Goal: Task Accomplishment & Management: Use online tool/utility

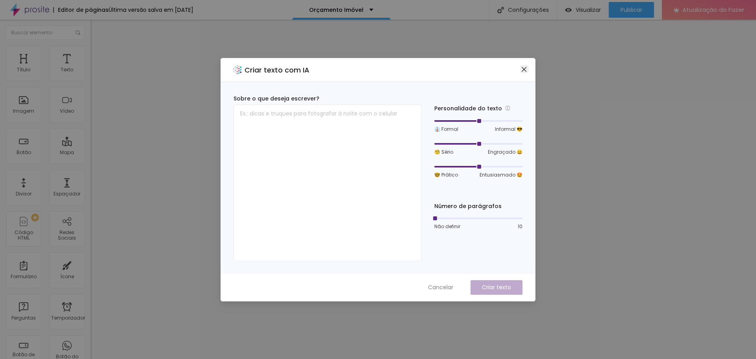
click at [526, 68] on icon "fechar" at bounding box center [524, 69] width 5 height 5
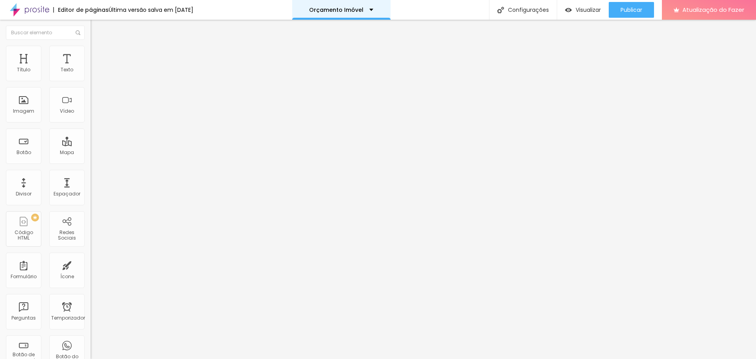
click at [370, 8] on div "Orçamento Imóvel" at bounding box center [341, 10] width 64 height 6
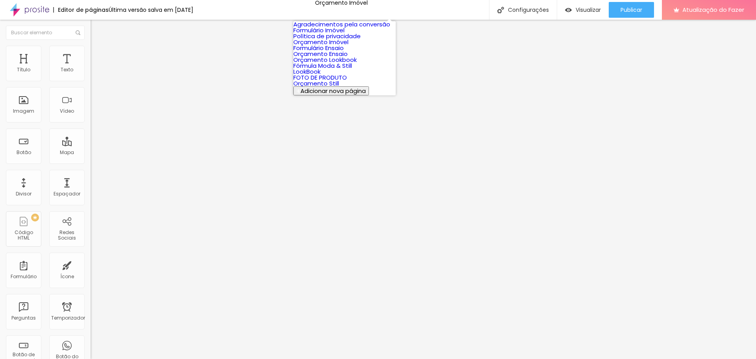
click at [345, 34] on font "Formulário Imóvel" at bounding box center [319, 30] width 51 height 8
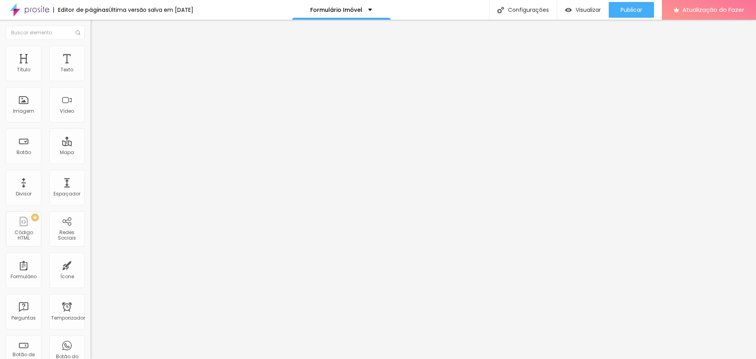
click at [95, 68] on font "Trocar imagem" at bounding box center [114, 64] width 38 height 7
click at [91, 50] on li "Estilo" at bounding box center [136, 50] width 91 height 8
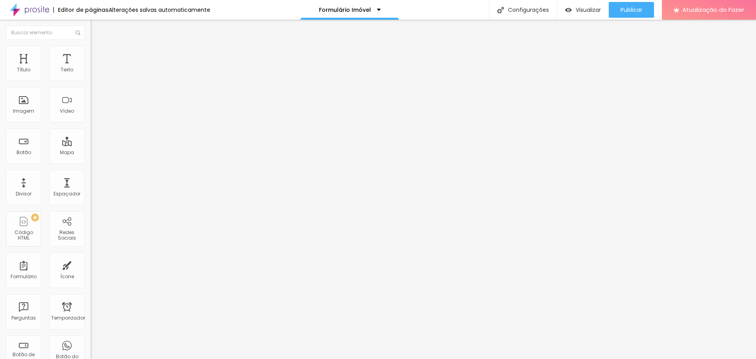
drag, startPoint x: 80, startPoint y: 82, endPoint x: 59, endPoint y: 84, distance: 20.9
click at [91, 82] on div at bounding box center [136, 77] width 91 height 7
type input "95"
type input "90"
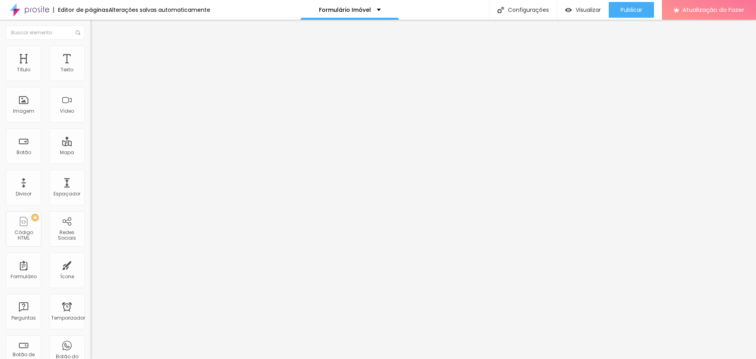
type input "90"
type input "85"
type input "80"
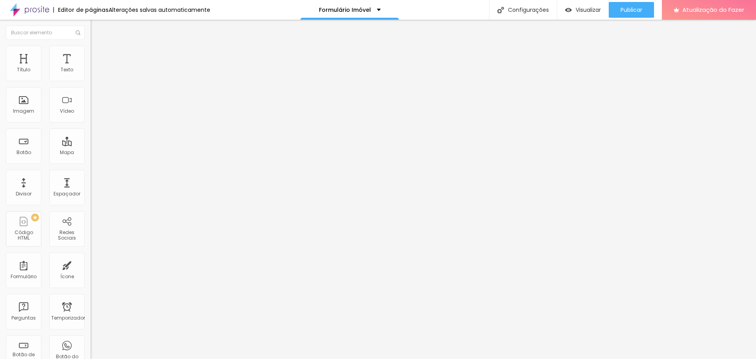
type input "75"
type input "70"
type input "65"
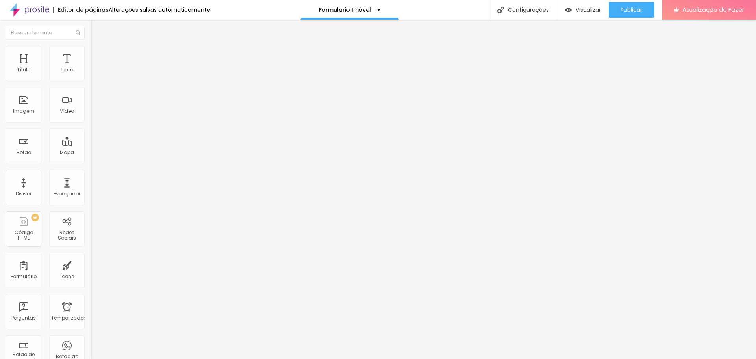
type input "65"
type input "60"
type input "55"
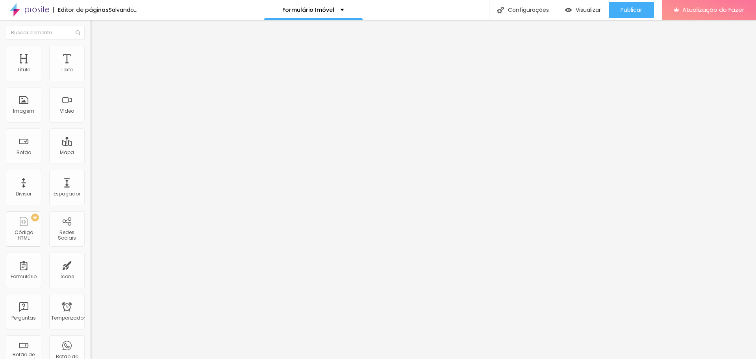
type input "50"
type input "45"
type input "40"
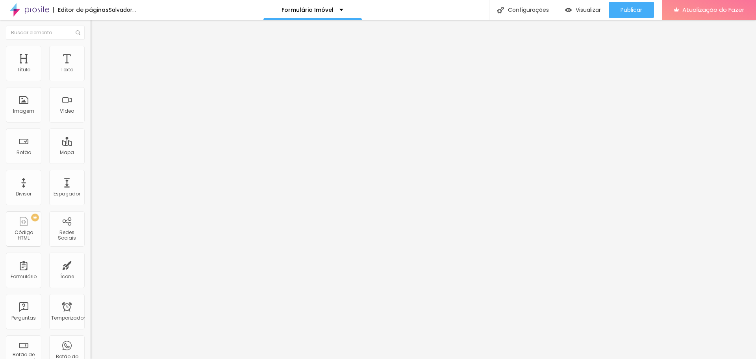
type input "40"
type input "35"
type input "30"
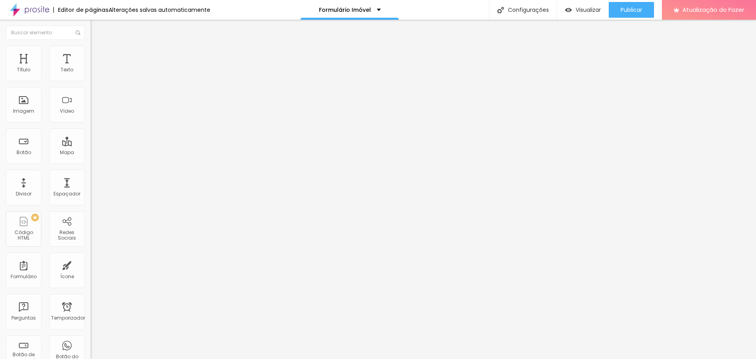
type input "35"
type input "40"
type input "45"
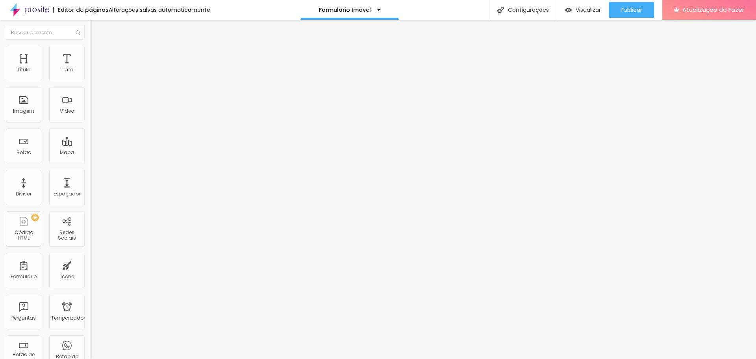
type input "45"
type input "50"
type input "55"
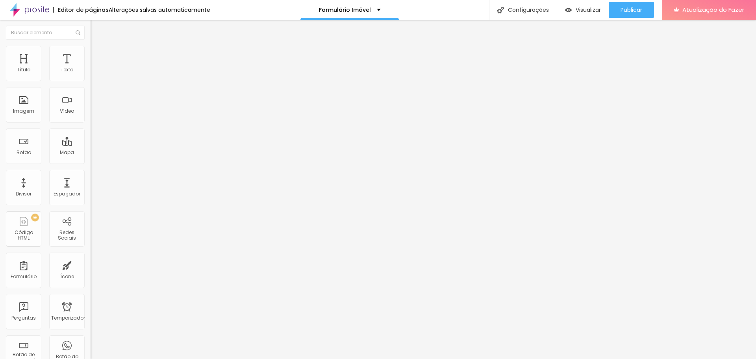
type input "60"
drag, startPoint x: 80, startPoint y: 83, endPoint x: 48, endPoint y: 84, distance: 31.9
type input "60"
click at [91, 81] on input "range" at bounding box center [116, 77] width 51 height 6
click at [98, 56] on font "Avançado" at bounding box center [111, 59] width 26 height 7
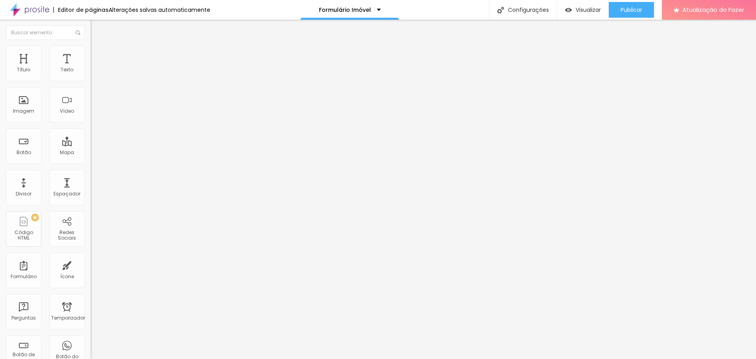
type input "8"
type input "4"
type input "0"
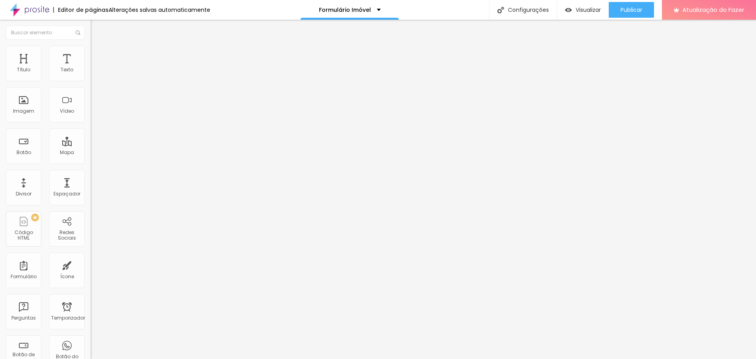
type input "0"
drag, startPoint x: 23, startPoint y: 77, endPoint x: 6, endPoint y: 80, distance: 17.2
type input "0"
click at [91, 153] on input "range" at bounding box center [116, 156] width 51 height 6
type input "11"
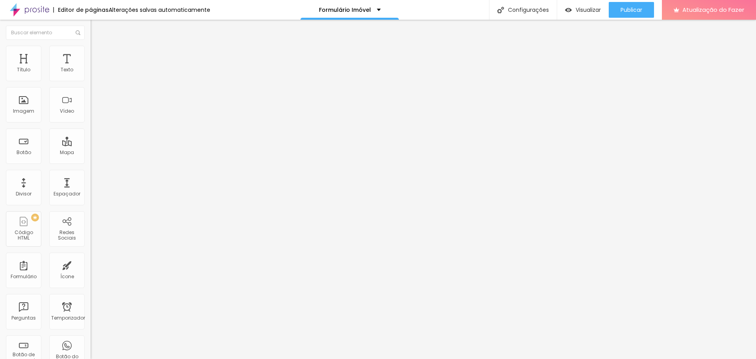
type input "11"
type input "10"
type input "9"
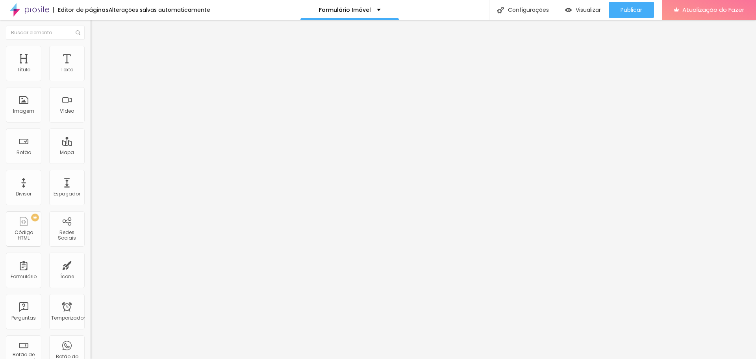
type input "8"
type input "7"
type input "5"
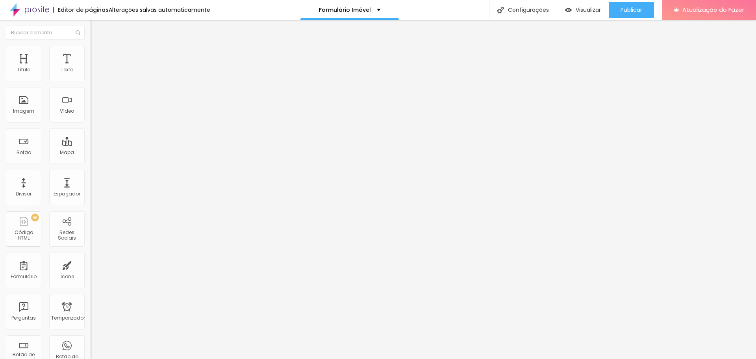
type input "5"
type input "0"
drag, startPoint x: 24, startPoint y: 92, endPoint x: -2, endPoint y: 94, distance: 25.7
type input "0"
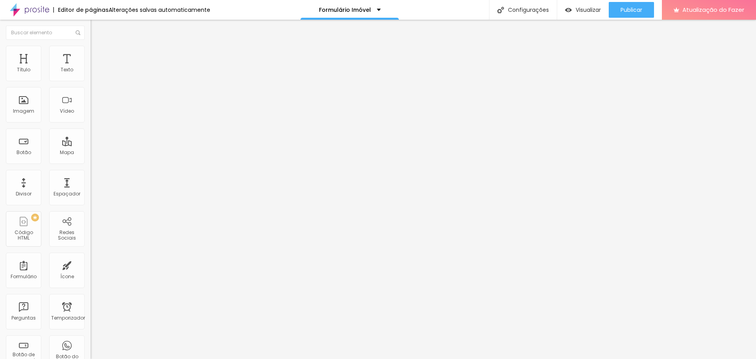
click at [91, 264] on input "range" at bounding box center [116, 267] width 51 height 6
click at [98, 54] on font "Estilo" at bounding box center [104, 51] width 12 height 7
type input "55"
type input "50"
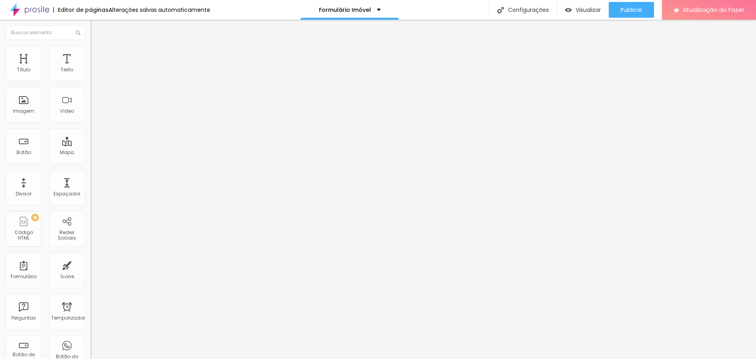
drag, startPoint x: 49, startPoint y: 83, endPoint x: 43, endPoint y: 82, distance: 6.0
type input "50"
click at [91, 81] on input "range" at bounding box center [116, 77] width 51 height 6
click at [98, 46] on font "Conteúdo" at bounding box center [110, 43] width 24 height 7
click at [91, 123] on span "Original" at bounding box center [100, 120] width 19 height 7
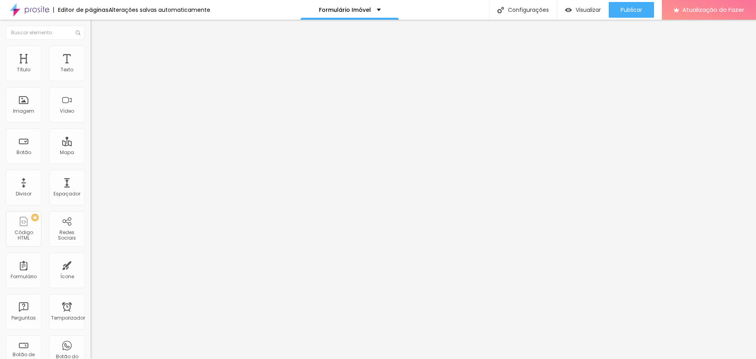
click at [91, 127] on div "Cinema 16:9" at bounding box center [136, 125] width 91 height 5
click at [91, 136] on font "Padrão" at bounding box center [100, 132] width 18 height 7
click at [91, 140] on font "Quadrado" at bounding box center [104, 137] width 26 height 7
click at [91, 145] on font "Original" at bounding box center [100, 141] width 19 height 7
click at [91, 162] on input "https://" at bounding box center [138, 158] width 95 height 8
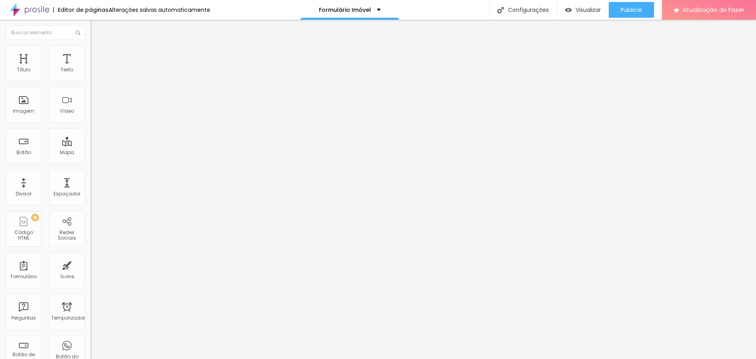
click at [98, 54] on font "Estilo" at bounding box center [104, 51] width 12 height 7
click at [98, 56] on font "Avançado" at bounding box center [111, 59] width 26 height 7
click at [97, 28] on img "button" at bounding box center [100, 29] width 6 height 6
click at [584, 8] on font "Visualizar" at bounding box center [588, 10] width 25 height 8
click at [91, 122] on span "Normal" at bounding box center [100, 120] width 18 height 7
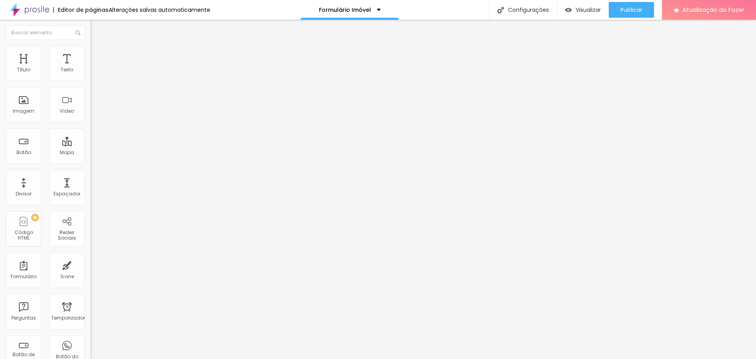
click at [91, 129] on font "Pequeno" at bounding box center [101, 125] width 21 height 7
click at [91, 141] on font "Grande" at bounding box center [100, 137] width 19 height 7
click at [91, 162] on input "https://" at bounding box center [138, 158] width 95 height 8
click at [91, 172] on div at bounding box center [136, 172] width 91 height 0
click at [91, 176] on img at bounding box center [93, 174] width 4 height 4
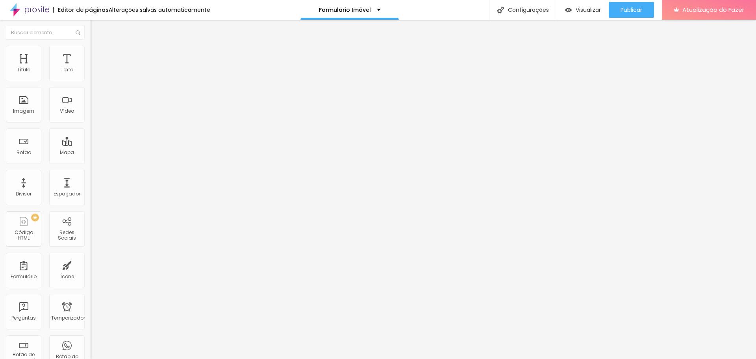
click at [91, 51] on img at bounding box center [94, 49] width 7 height 7
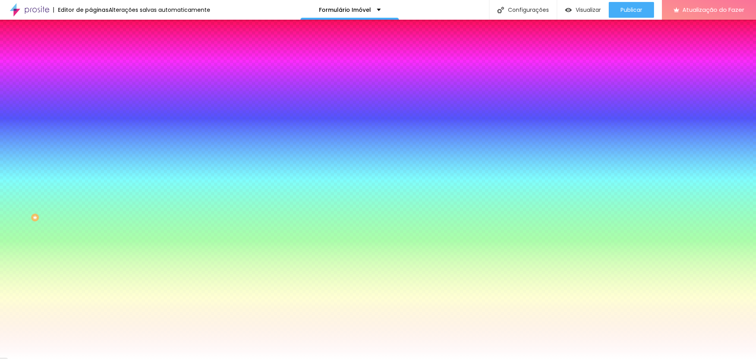
click at [91, 97] on button "button" at bounding box center [96, 101] width 11 height 8
click at [69, 359] on div at bounding box center [378, 359] width 756 height 0
click at [98, 56] on font "Avançado" at bounding box center [111, 59] width 26 height 7
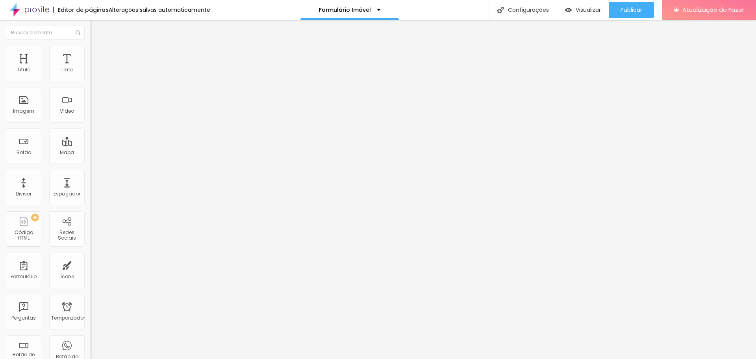
click at [91, 312] on input "text" at bounding box center [138, 316] width 95 height 8
click at [91, 289] on input "text" at bounding box center [138, 293] width 95 height 8
click at [91, 52] on li "Estilo" at bounding box center [136, 50] width 91 height 8
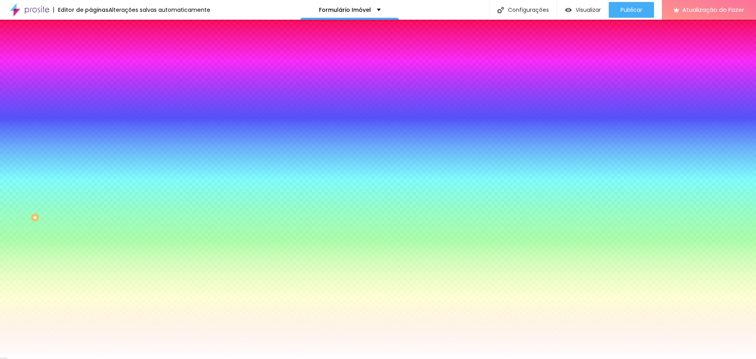
click at [91, 46] on li "Conteúdo" at bounding box center [136, 42] width 91 height 8
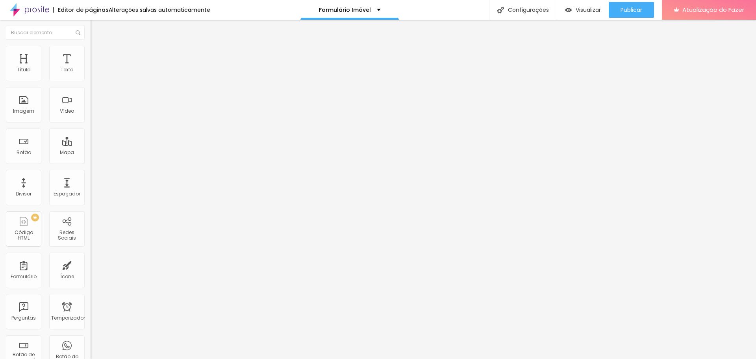
drag, startPoint x: 39, startPoint y: 87, endPoint x: -39, endPoint y: 89, distance: 77.2
click at [0, 89] on html "Editor de páginas Alterações salvas automaticamente Formulário Imóvel Configura…" at bounding box center [378, 179] width 756 height 359
type input "Sala"
drag, startPoint x: 45, startPoint y: 91, endPoint x: -48, endPoint y: 81, distance: 93.9
click at [0, 81] on html "Editor de páginas Alterações salvas automaticamente Formulário Imóvel Configura…" at bounding box center [378, 179] width 756 height 359
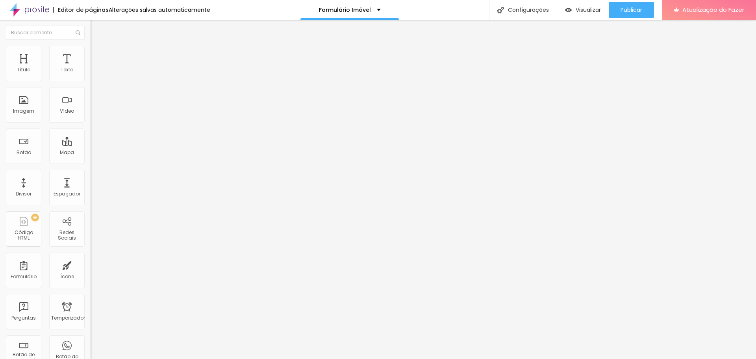
type input "Copa e Cozinha"
click at [98, 54] on font "Estilo" at bounding box center [104, 51] width 12 height 7
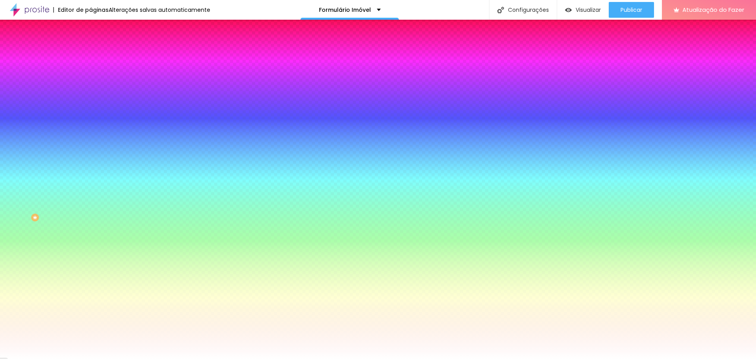
click at [97, 28] on img "button" at bounding box center [100, 29] width 6 height 6
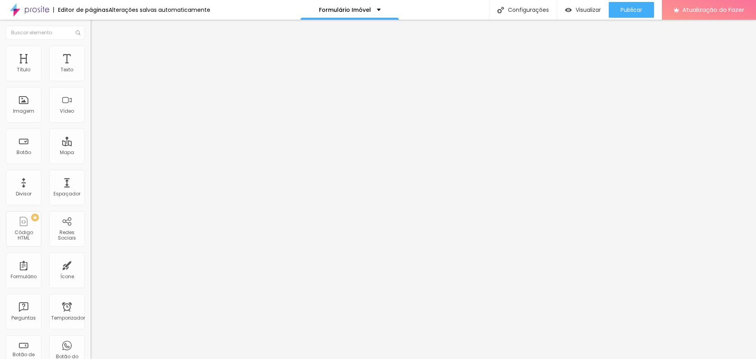
drag, startPoint x: 87, startPoint y: 33, endPoint x: 48, endPoint y: 54, distance: 43.5
click at [98, 54] on font "Estilo" at bounding box center [104, 51] width 12 height 7
click at [98, 58] on font "Avançado" at bounding box center [111, 59] width 26 height 7
drag, startPoint x: 45, startPoint y: 59, endPoint x: 46, endPoint y: 55, distance: 4.4
click at [98, 54] on font "Estilo" at bounding box center [104, 51] width 12 height 7
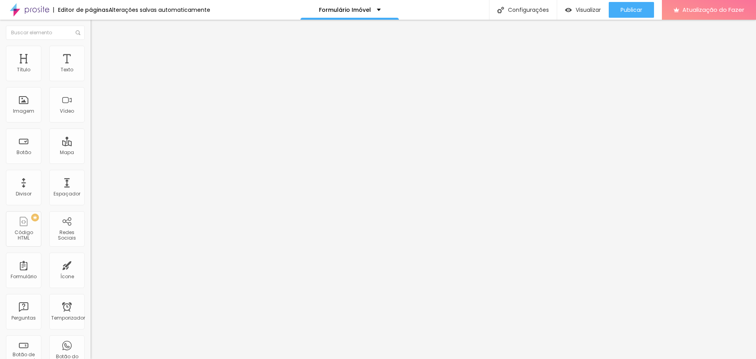
click at [94, 213] on icon "button" at bounding box center [96, 215] width 5 height 5
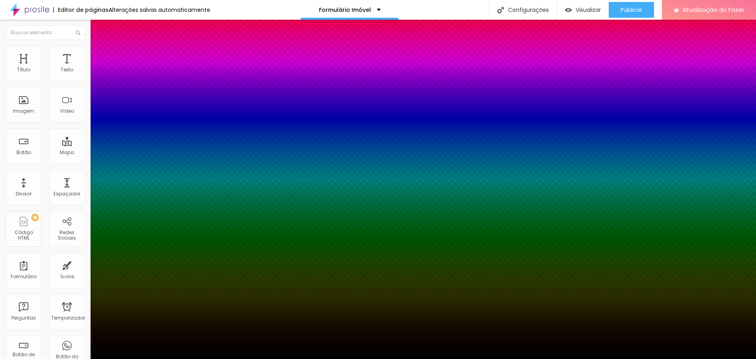
click at [140, 359] on div at bounding box center [378, 364] width 756 height 0
drag, startPoint x: 43, startPoint y: 84, endPoint x: 54, endPoint y: 85, distance: 11.1
click at [54, 359] on div at bounding box center [378, 359] width 756 height 0
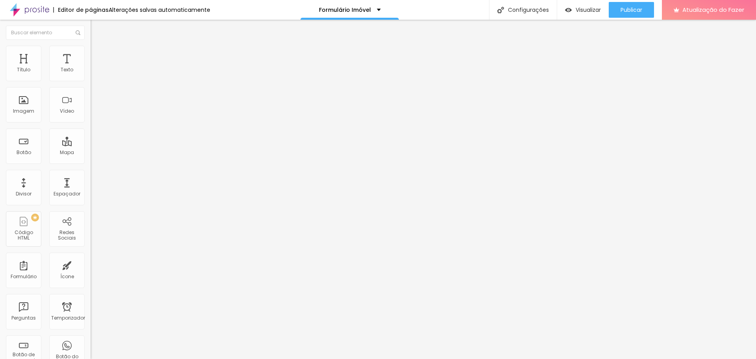
click at [91, 123] on span "Original" at bounding box center [100, 120] width 19 height 7
click at [91, 133] on font "Padrão" at bounding box center [100, 129] width 18 height 7
click at [91, 140] on font "Quadrado" at bounding box center [104, 137] width 26 height 7
click at [91, 145] on font "Original" at bounding box center [100, 141] width 19 height 7
click at [91, 180] on div "Abrir em uma nova aba" at bounding box center [136, 175] width 91 height 9
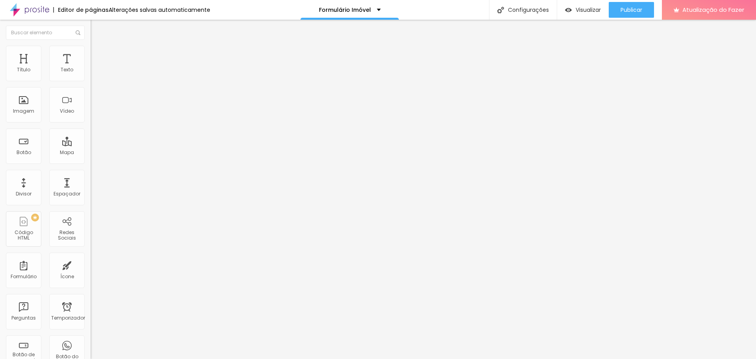
click at [91, 162] on input "https://" at bounding box center [138, 158] width 95 height 8
click at [91, 100] on img at bounding box center [94, 97] width 6 height 6
click at [91, 106] on img at bounding box center [94, 103] width 6 height 6
click at [98, 54] on font "Estilo" at bounding box center [104, 51] width 12 height 7
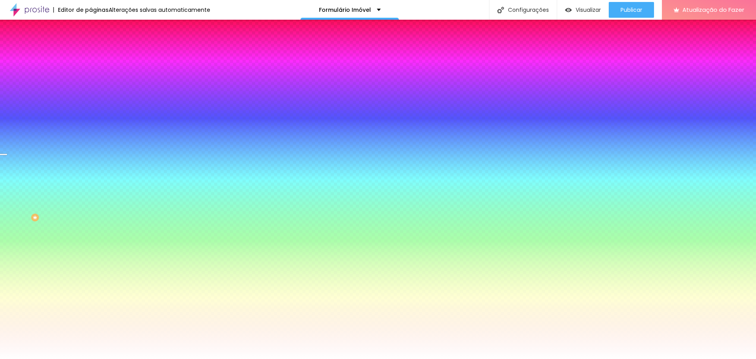
click at [94, 102] on icon "button" at bounding box center [96, 104] width 5 height 5
type input "4"
type input "2"
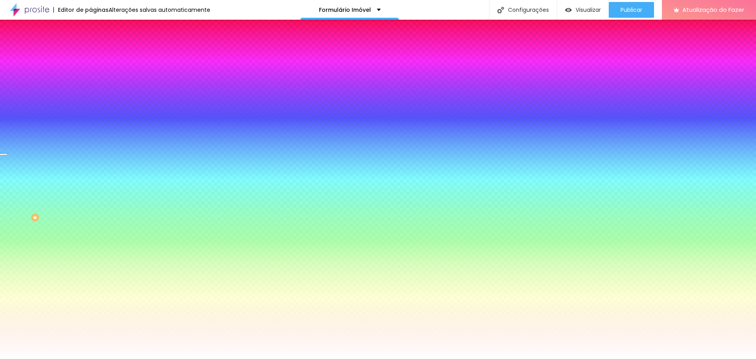
type input "0"
type input "1"
type input "12"
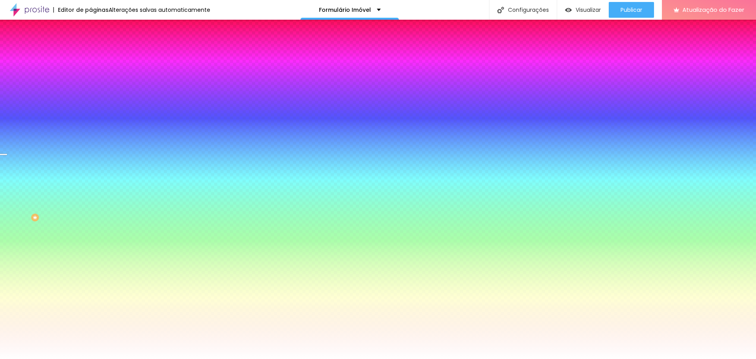
type input "12"
type input "19"
type input "23"
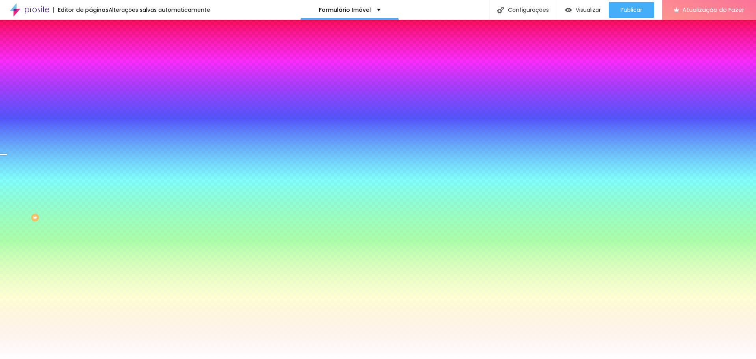
type input "30"
type input "32"
type input "34"
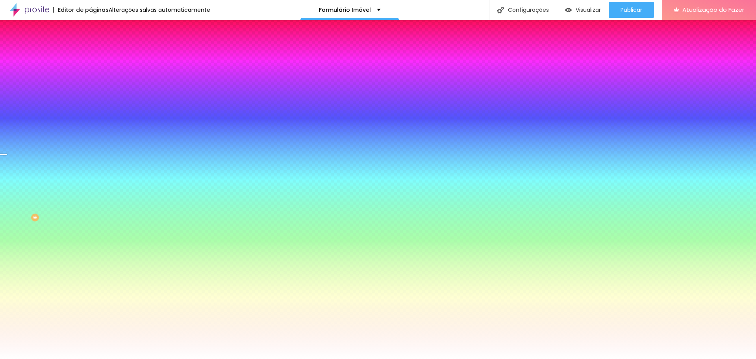
type input "34"
type input "37"
type input "41"
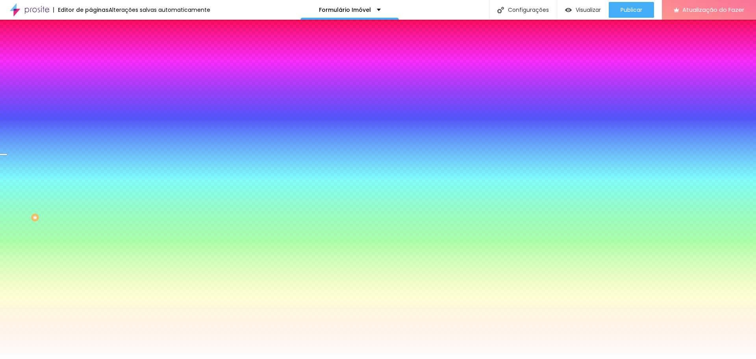
type input "43"
type input "48"
type input "50"
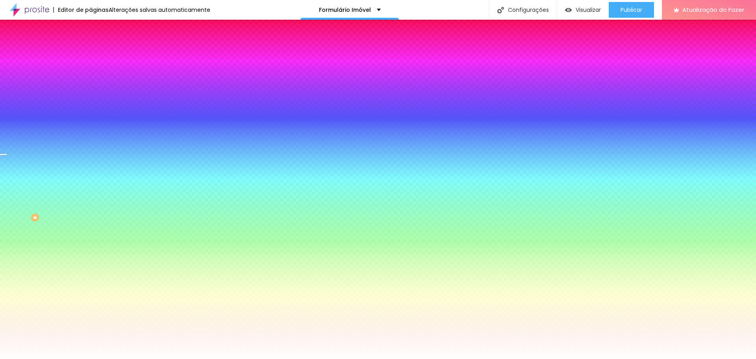
type input "50"
type input "52"
type input "57"
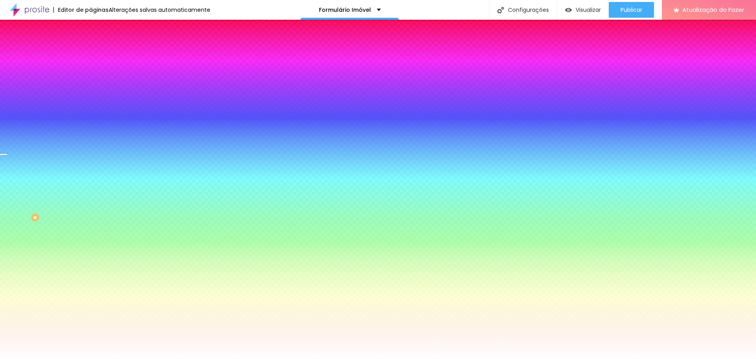
type input "59"
type input "61"
type input "68"
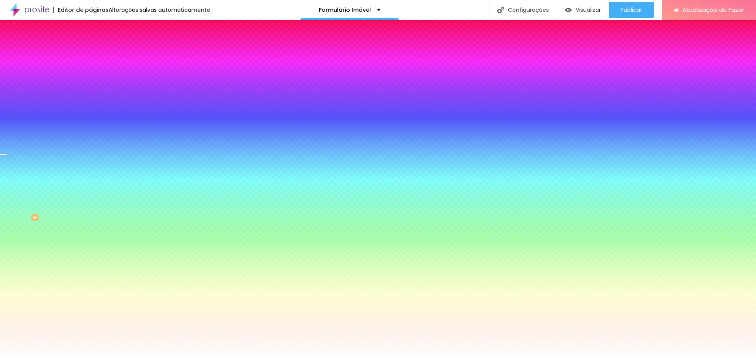
type input "68"
type input "77"
type input "83"
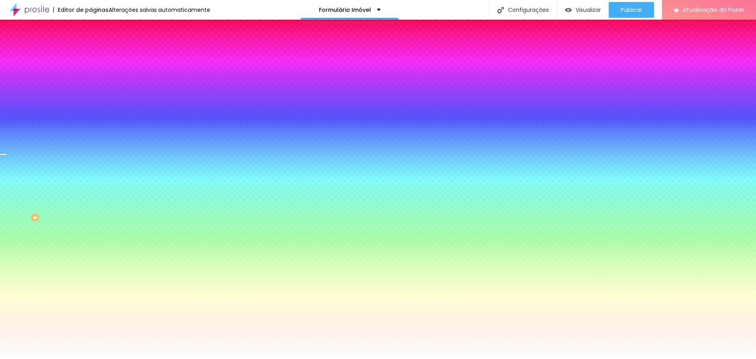
type input "92"
type input "97"
type input "99"
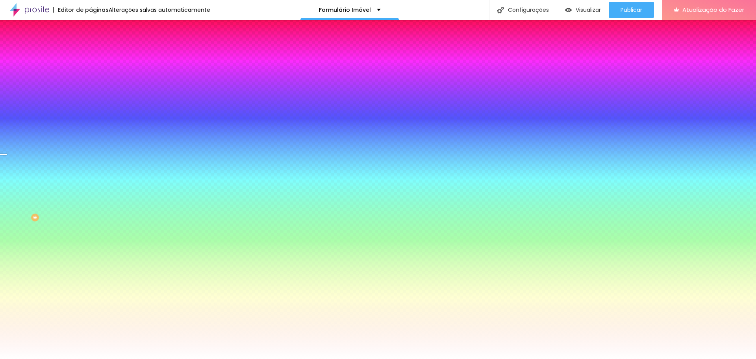
type input "99"
type input "100"
type input "94"
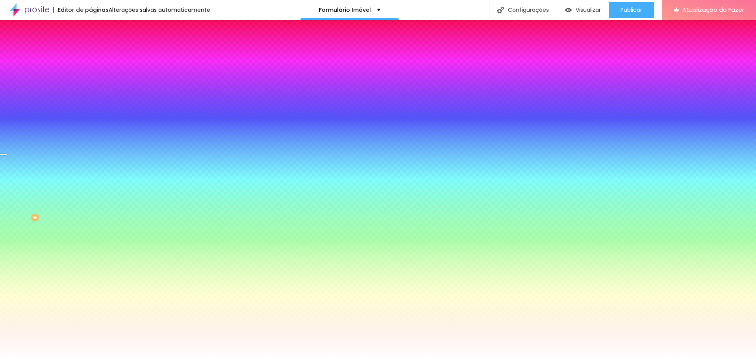
type input "88"
type input "79"
type input "61"
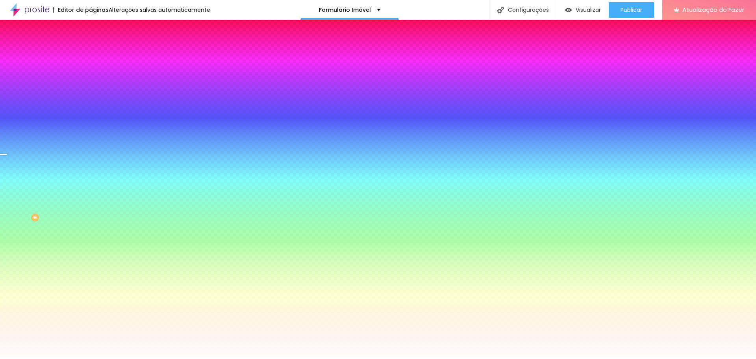
type input "61"
type input "43"
type input "28"
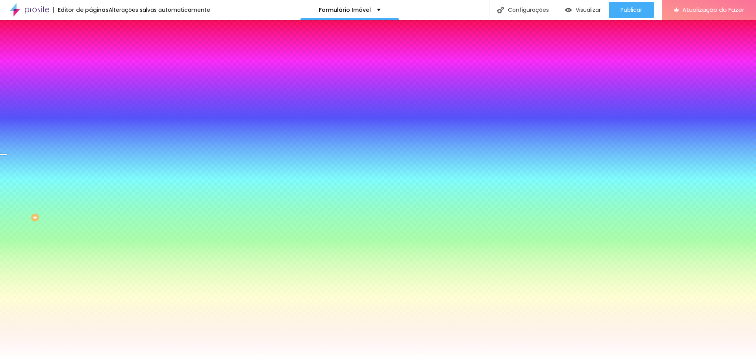
type input "14"
type input "1"
type input "0"
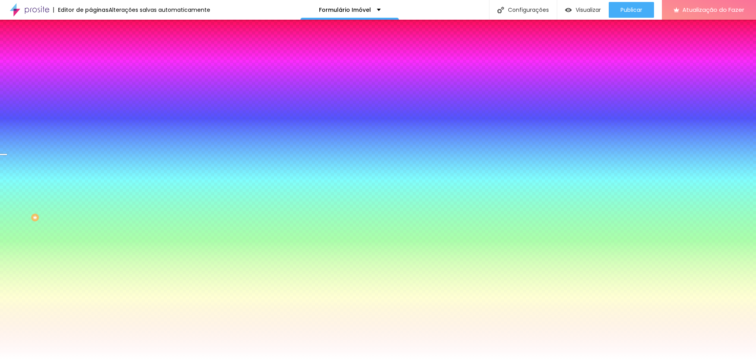
type input "0"
type input "1"
type input "3"
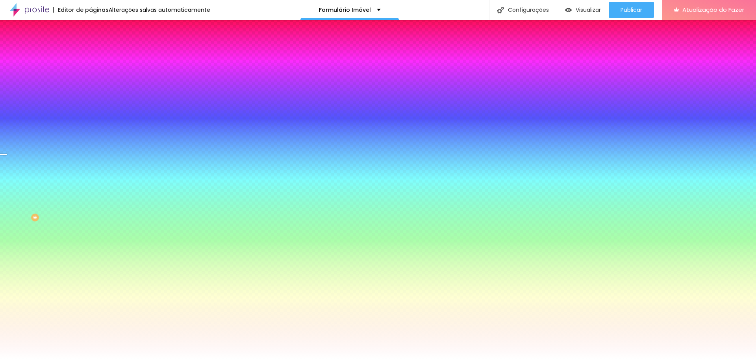
type input "6"
type input "3"
type input "1"
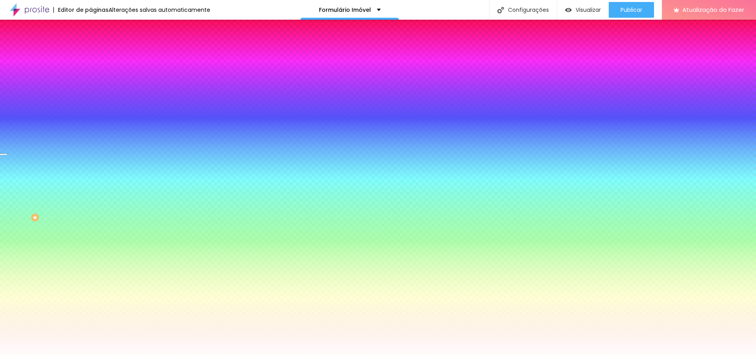
type input "1"
type input "0"
type input "1"
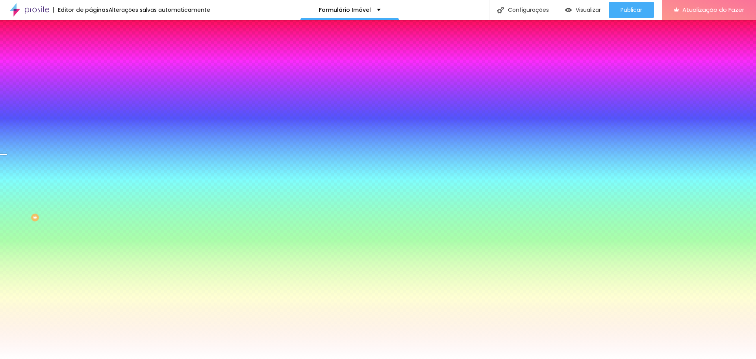
type input "3"
type input "6"
type input "3"
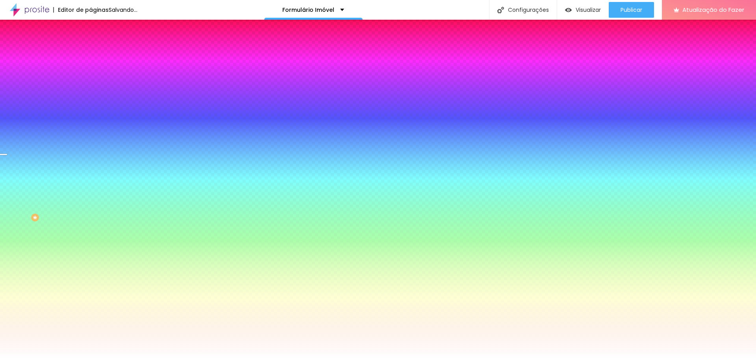
type input "3"
type input "1"
type input "6"
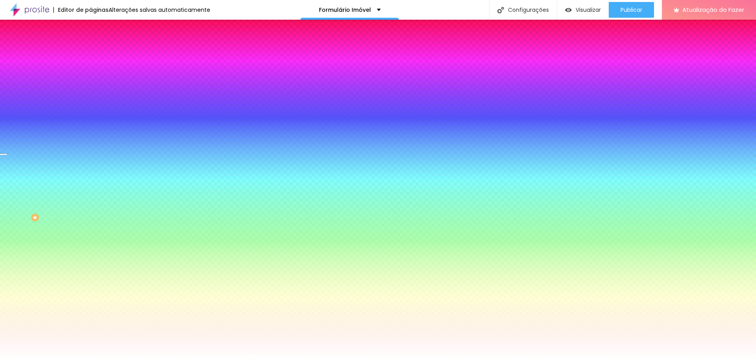
type input "6"
type input "8"
type input "12"
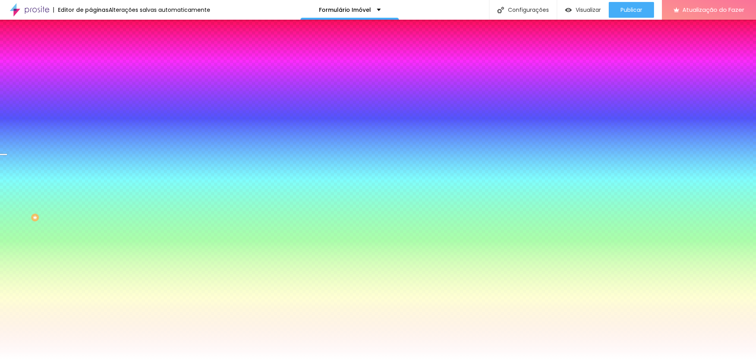
type input "14"
type input "17"
type input "14"
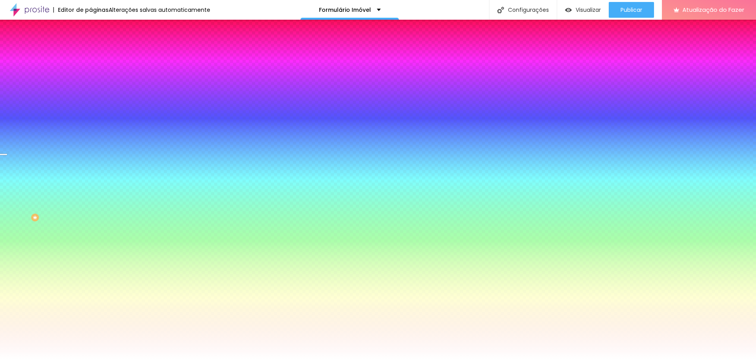
type input "14"
type input "12"
type input "10"
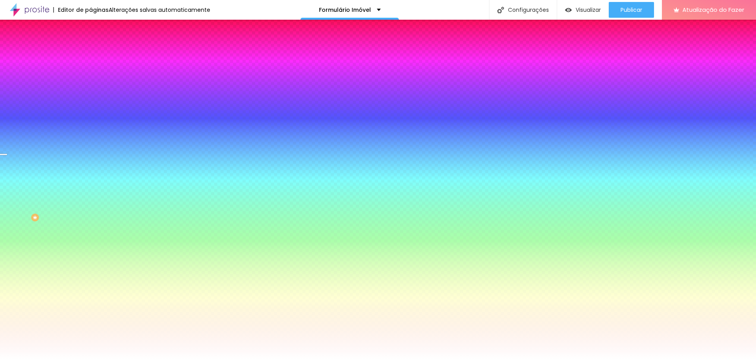
type input "8"
type input "6"
type input "3"
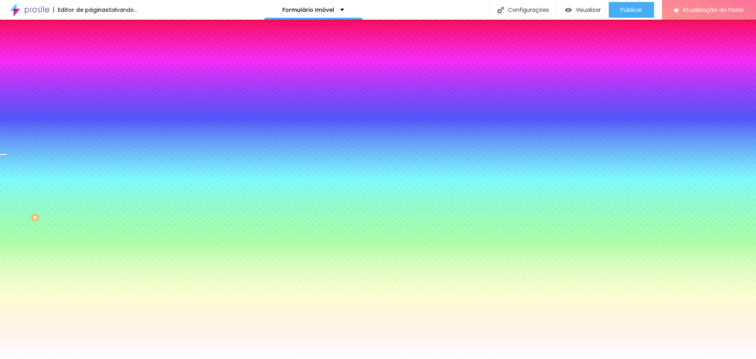
type input "3"
type input "6"
type input "3"
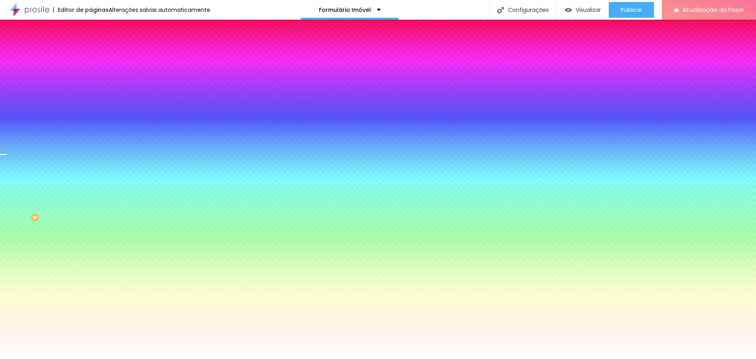
type input "1"
type input "3"
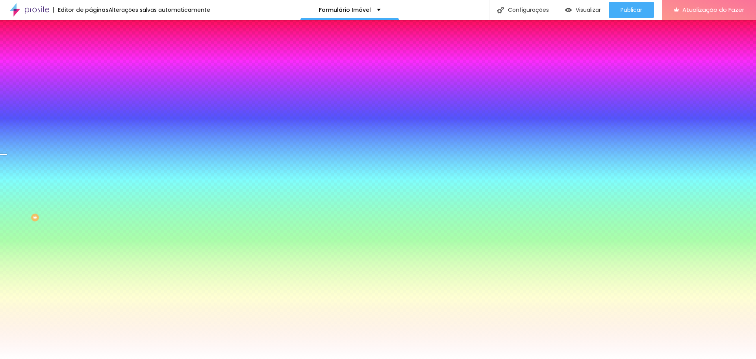
click at [166, 359] on div at bounding box center [378, 359] width 756 height 0
click at [98, 46] on font "Conteúdo" at bounding box center [110, 43] width 24 height 7
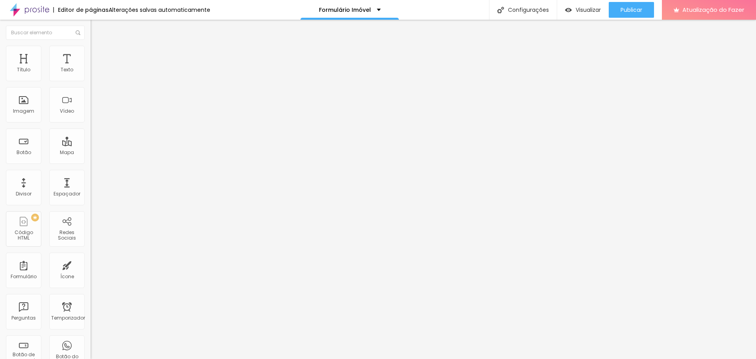
click at [91, 78] on img at bounding box center [94, 75] width 6 height 6
click at [91, 80] on img at bounding box center [94, 82] width 6 height 6
click at [91, 77] on img at bounding box center [94, 75] width 6 height 6
click at [91, 54] on img at bounding box center [94, 57] width 7 height 7
type input "25"
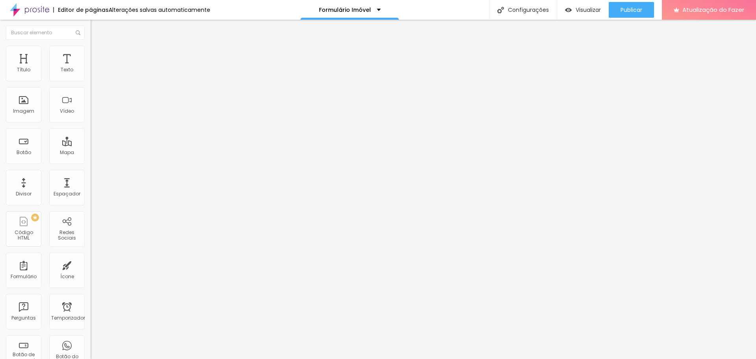
type input "25"
type input "30"
type input "25"
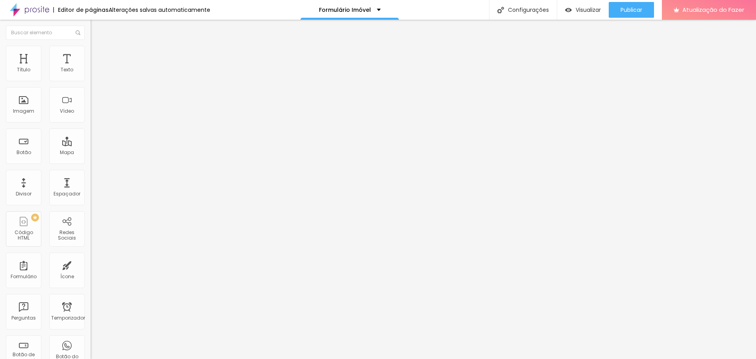
type input "20"
type input "10"
type input "5"
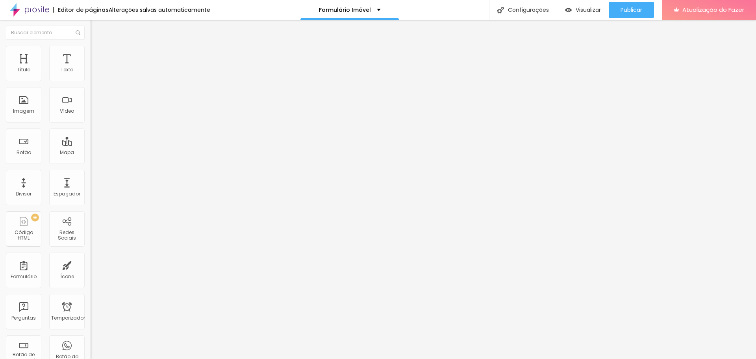
type input "5"
drag, startPoint x: 33, startPoint y: 76, endPoint x: 7, endPoint y: 84, distance: 27.1
click at [91, 153] on input "range" at bounding box center [116, 156] width 51 height 6
click at [91, 178] on input "text" at bounding box center [138, 182] width 95 height 8
click at [91, 80] on input "text" at bounding box center [138, 76] width 95 height 8
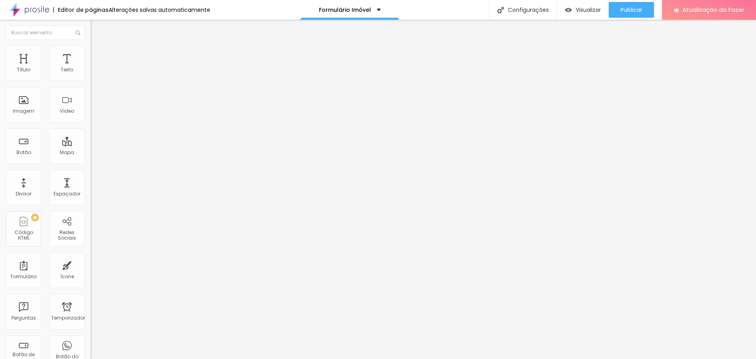
click at [91, 46] on li "Estilo" at bounding box center [136, 50] width 91 height 8
drag, startPoint x: 40, startPoint y: 83, endPoint x: 60, endPoint y: 88, distance: 20.4
click at [91, 81] on input "range" at bounding box center [116, 77] width 51 height 6
click at [593, 8] on font "Visualizar" at bounding box center [588, 10] width 25 height 8
click at [24, 144] on div "Botão" at bounding box center [23, 145] width 35 height 35
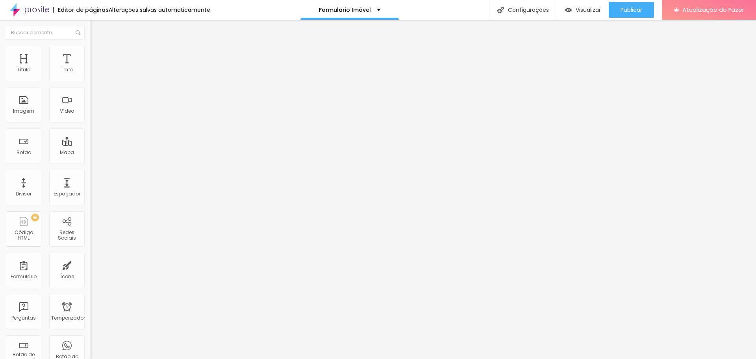
click at [91, 74] on input "Click me" at bounding box center [138, 70] width 95 height 8
drag, startPoint x: 40, startPoint y: 91, endPoint x: -2, endPoint y: 91, distance: 42.2
click at [0, 91] on html "Editor de páginas Alterações salvas automaticamente Formulário Imóvel Configura…" at bounding box center [378, 179] width 756 height 359
